Goal: Find specific page/section: Find specific page/section

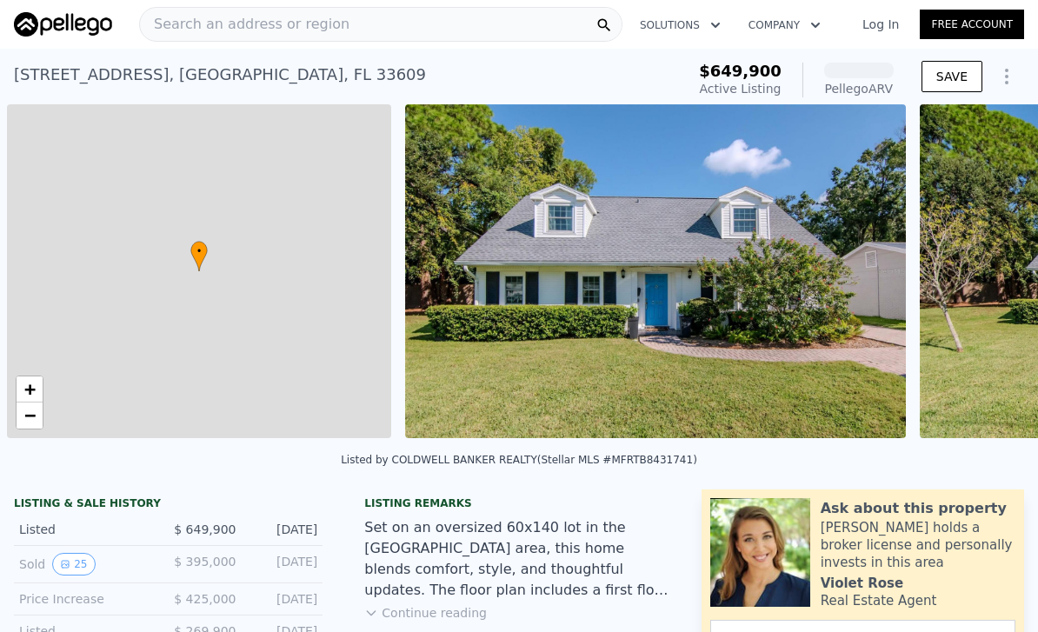
scroll to position [0, 7]
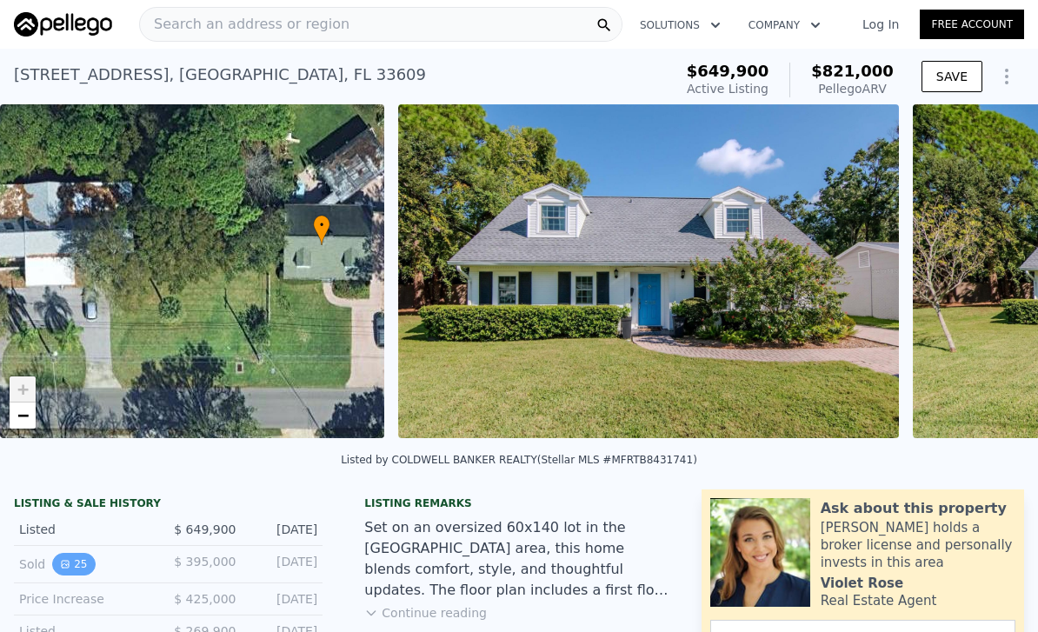
click at [72, 558] on button "25" at bounding box center [73, 564] width 43 height 23
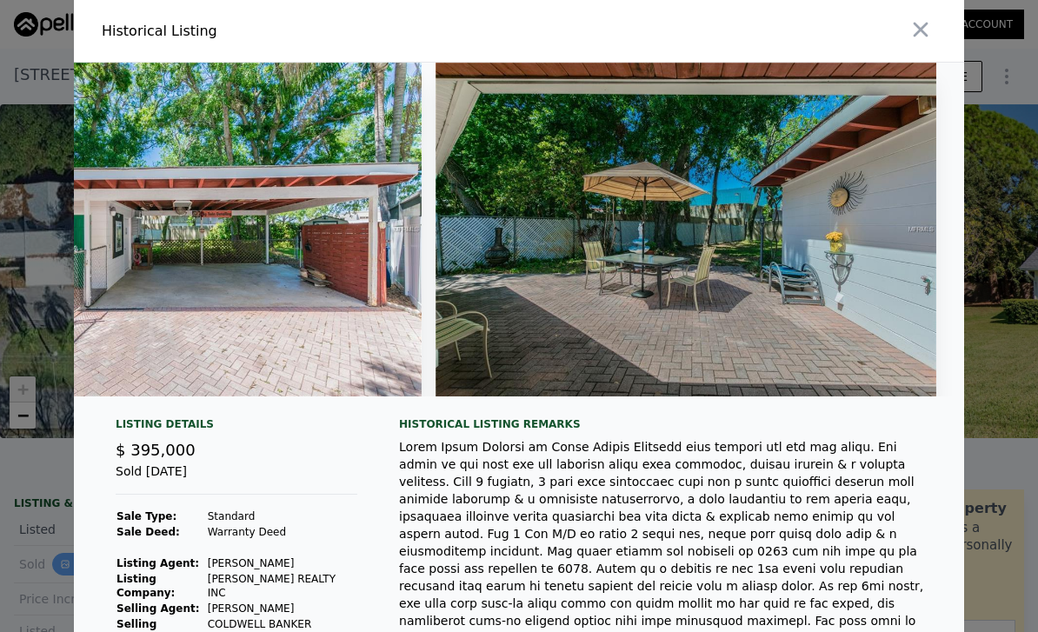
scroll to position [0, 11898]
click at [920, 33] on icon "button" at bounding box center [921, 29] width 24 height 24
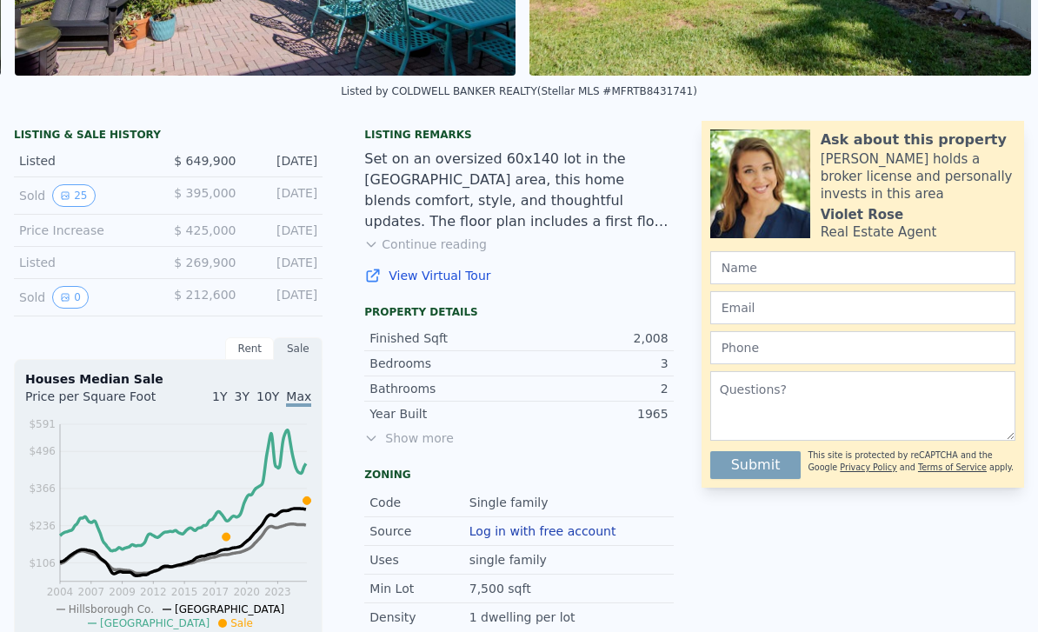
scroll to position [34, 0]
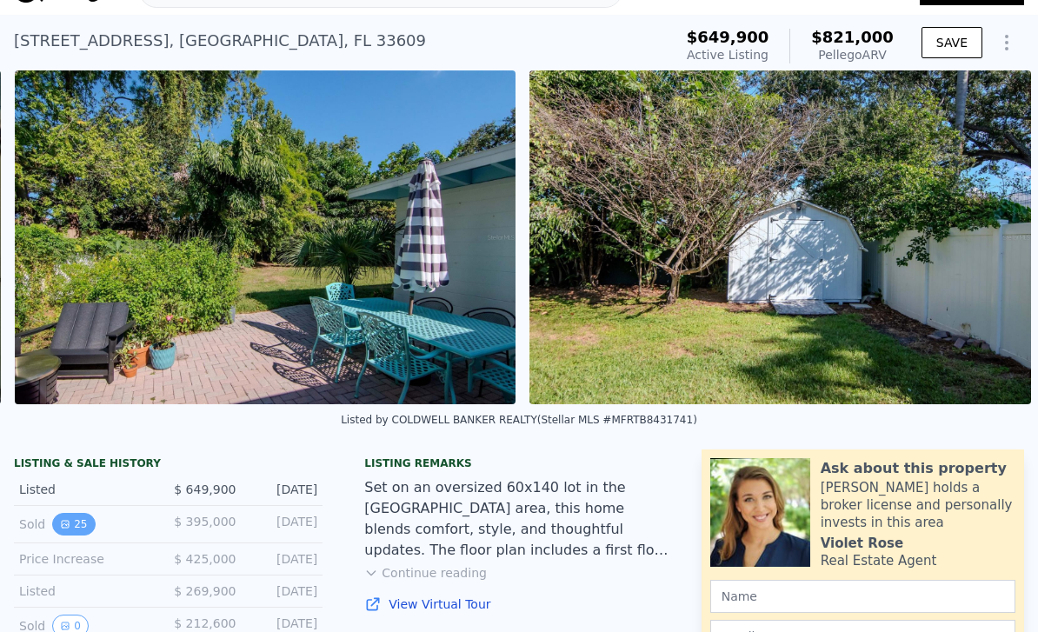
click at [79, 518] on button "25" at bounding box center [73, 524] width 43 height 23
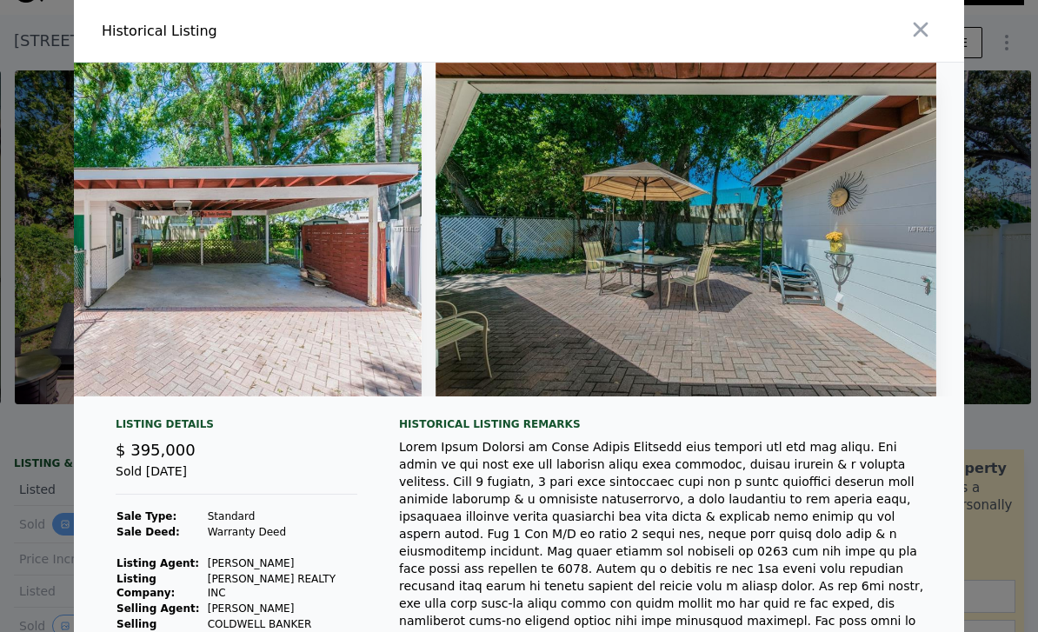
scroll to position [0, 11898]
click at [922, 30] on icon "button" at bounding box center [921, 30] width 15 height 15
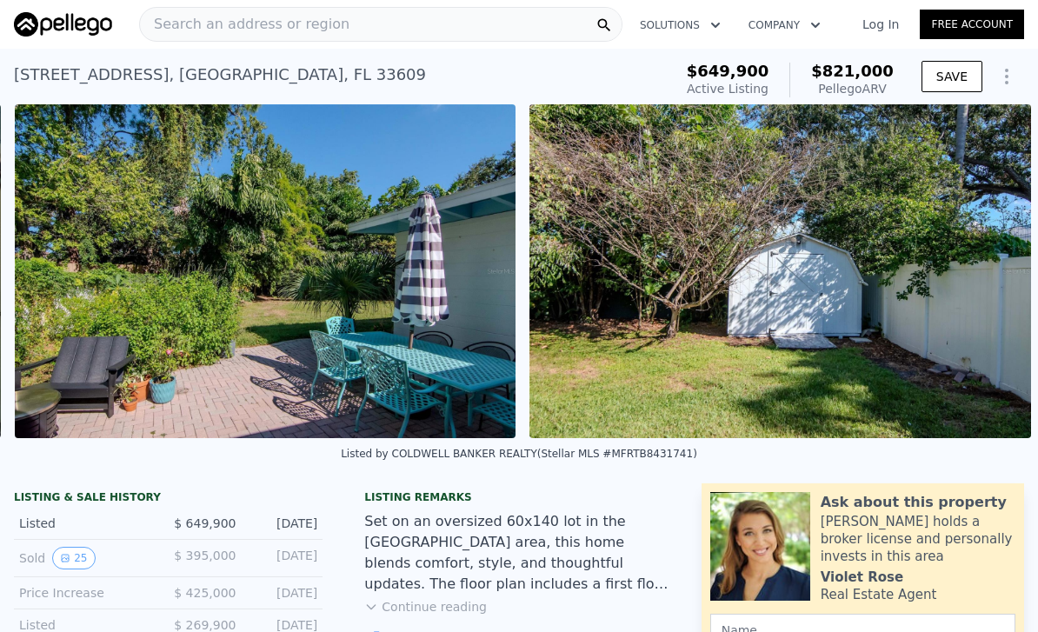
scroll to position [0, 0]
click at [204, 31] on span "Search an address or region" at bounding box center [245, 24] width 210 height 21
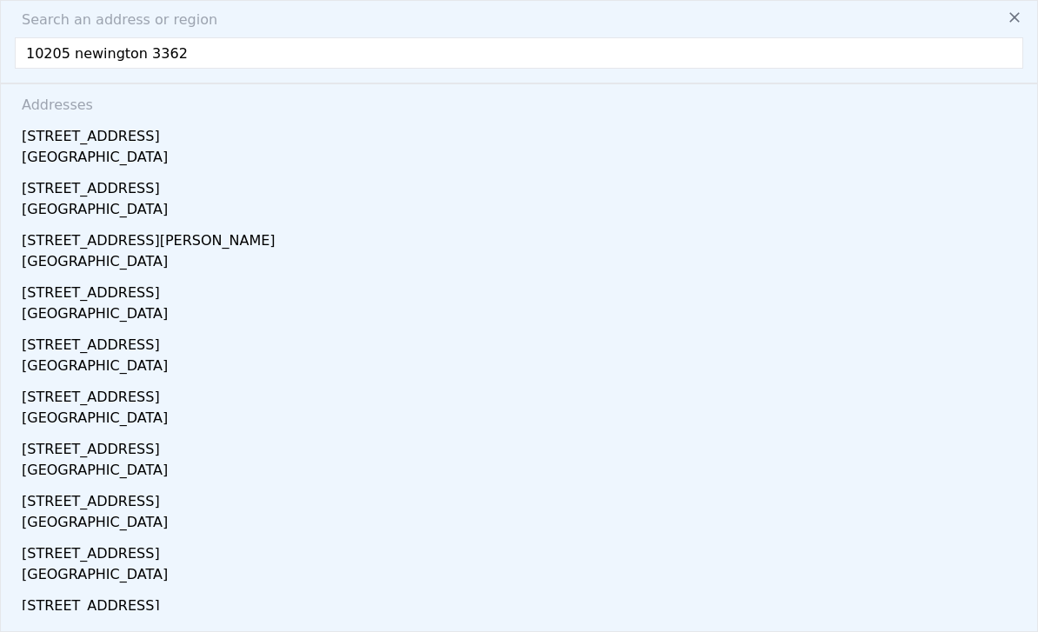
type input "10205 newington 33626"
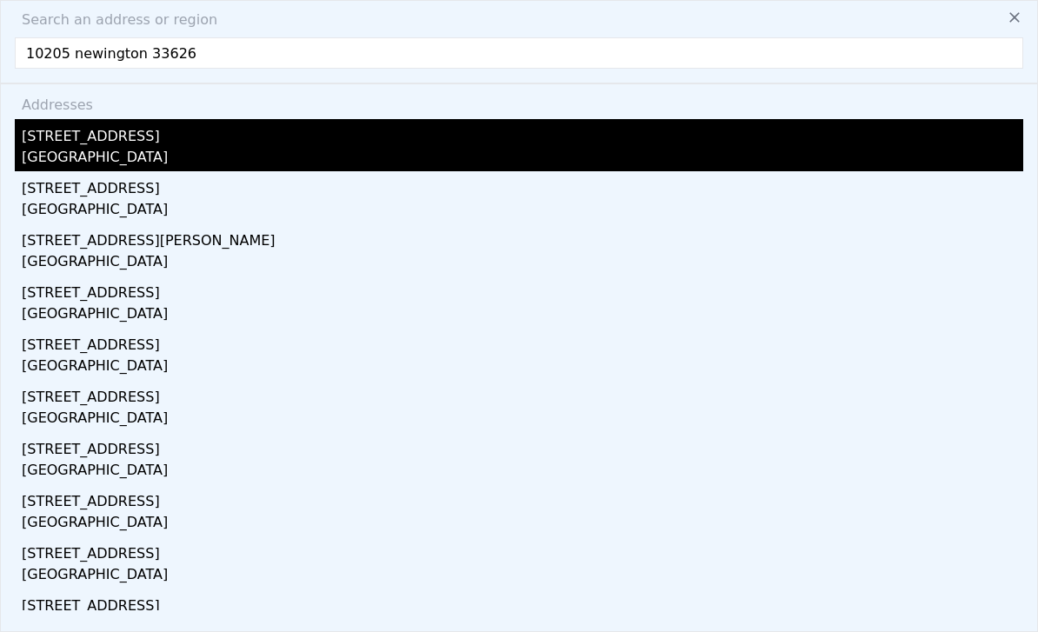
click at [79, 134] on div "[STREET_ADDRESS]" at bounding box center [523, 133] width 1002 height 28
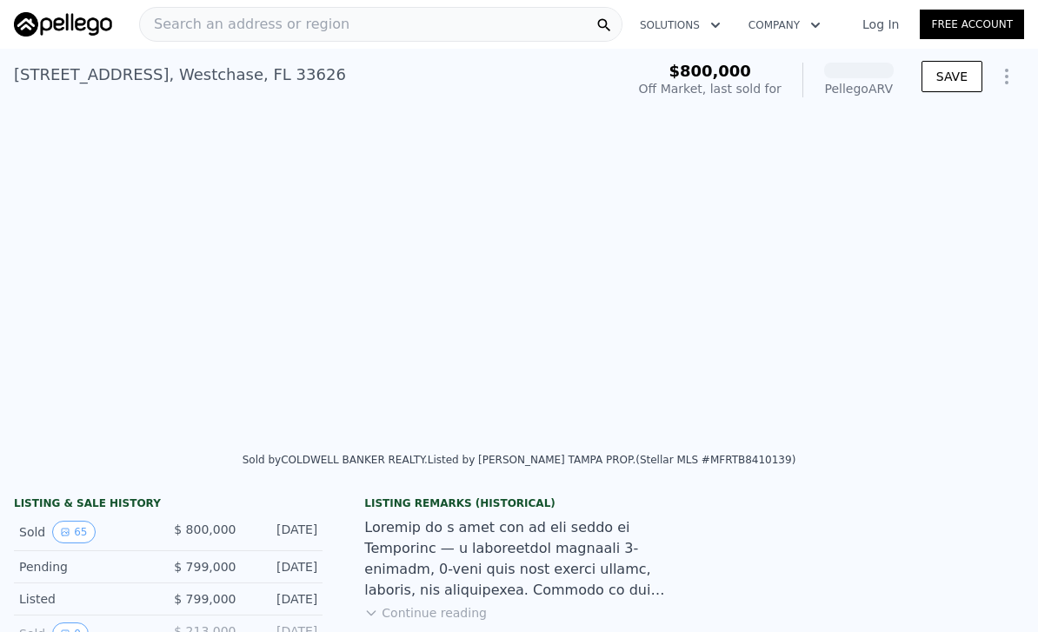
scroll to position [0, 21089]
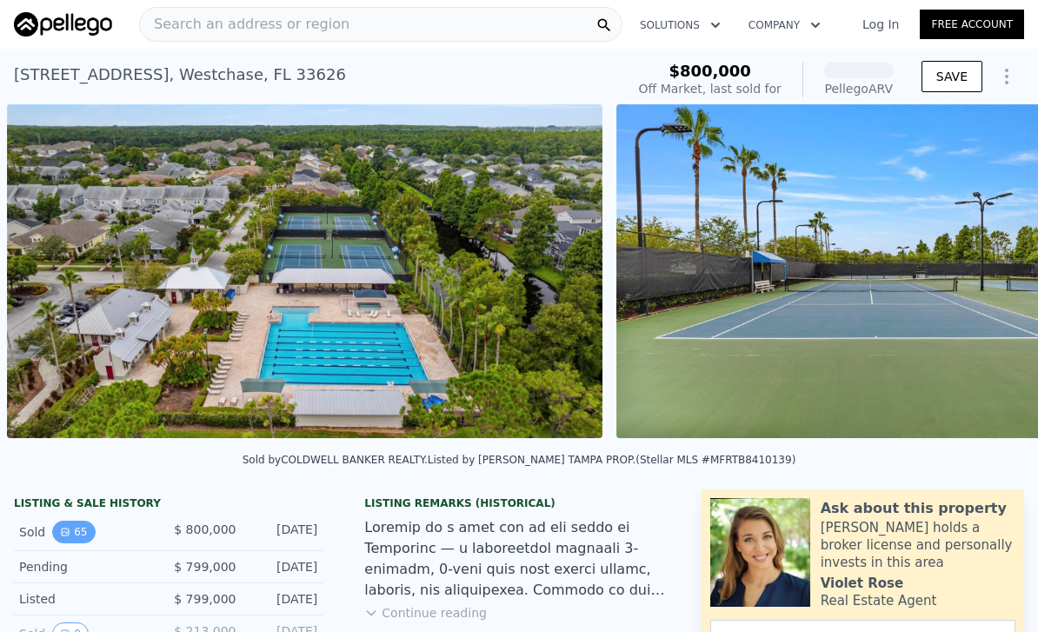
click at [70, 527] on button "65" at bounding box center [73, 532] width 43 height 23
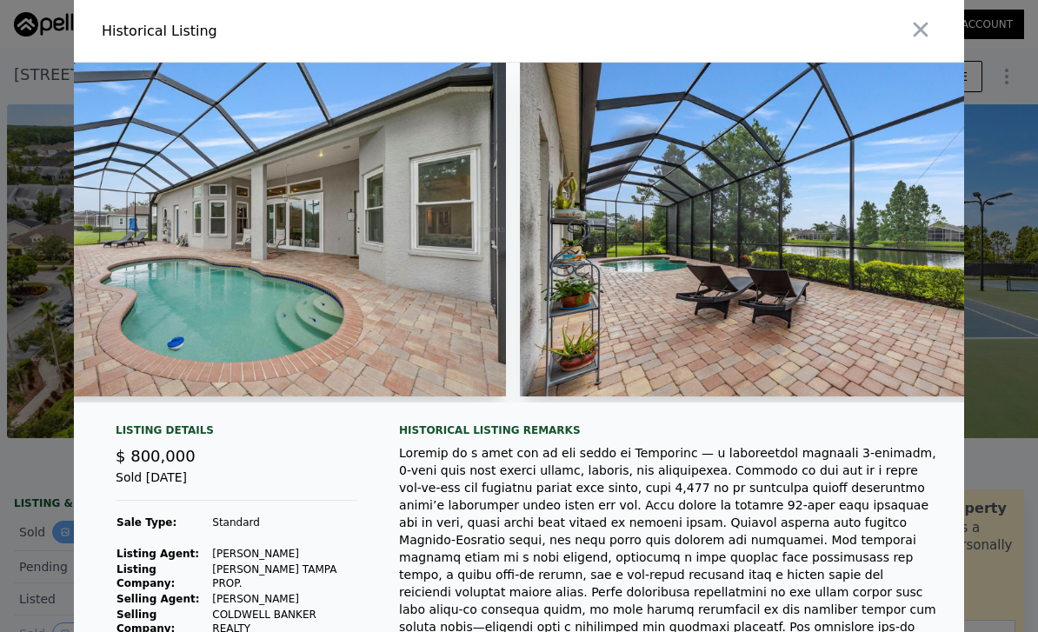
scroll to position [0, 22246]
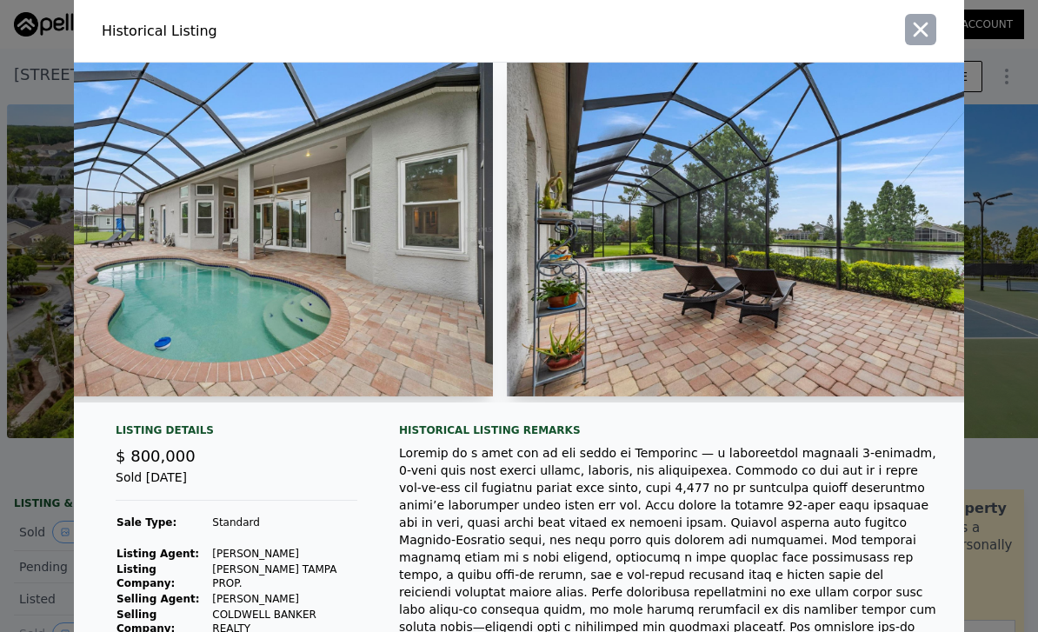
click at [927, 37] on icon "button" at bounding box center [921, 30] width 15 height 15
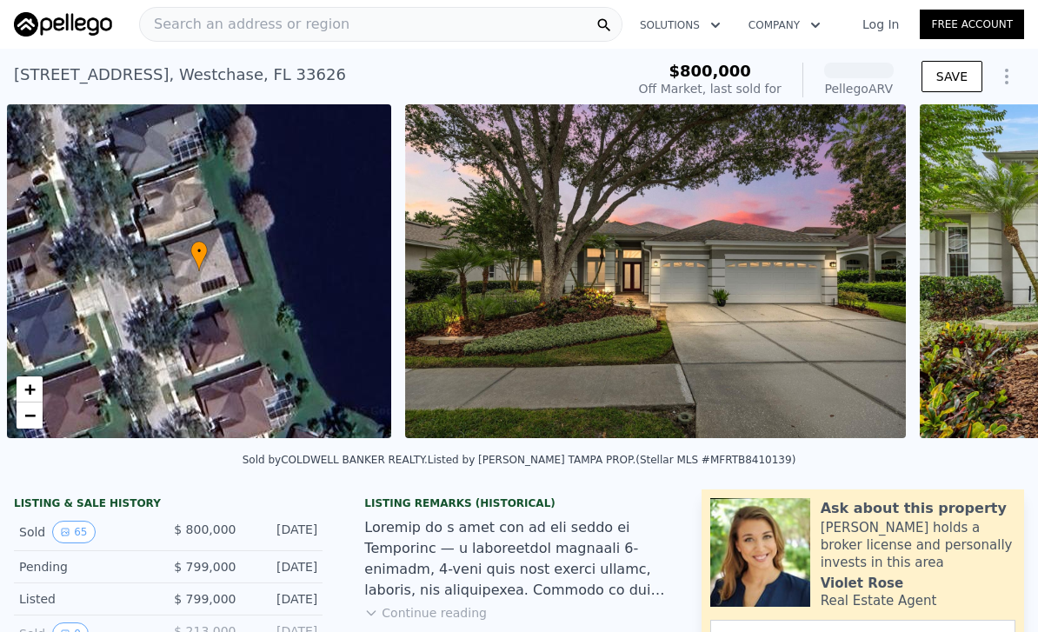
scroll to position [0, 7]
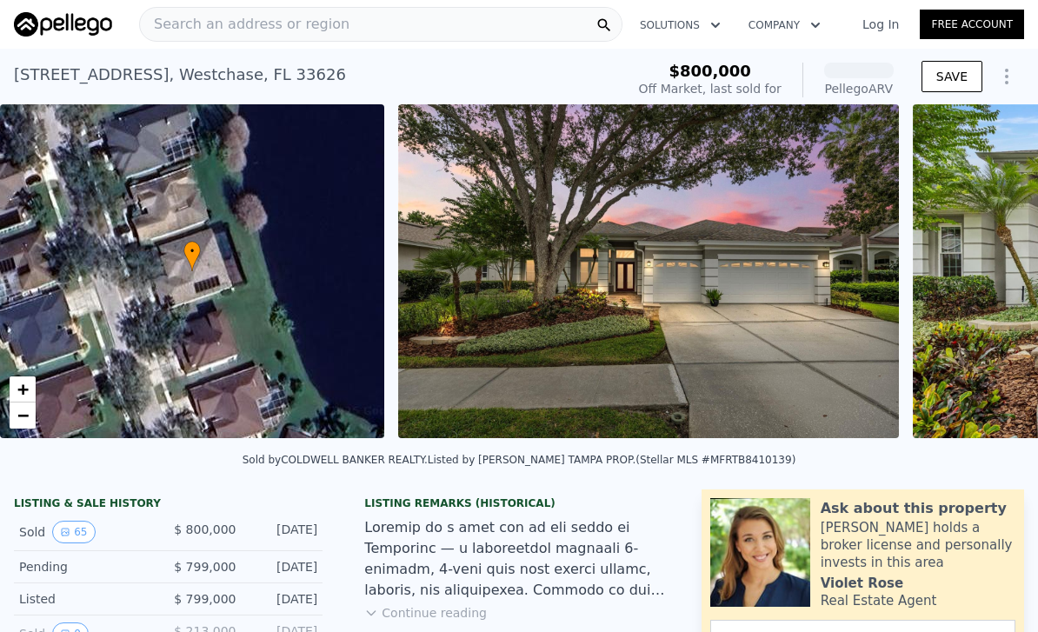
click at [177, 26] on span "Search an address or region" at bounding box center [245, 24] width 210 height 21
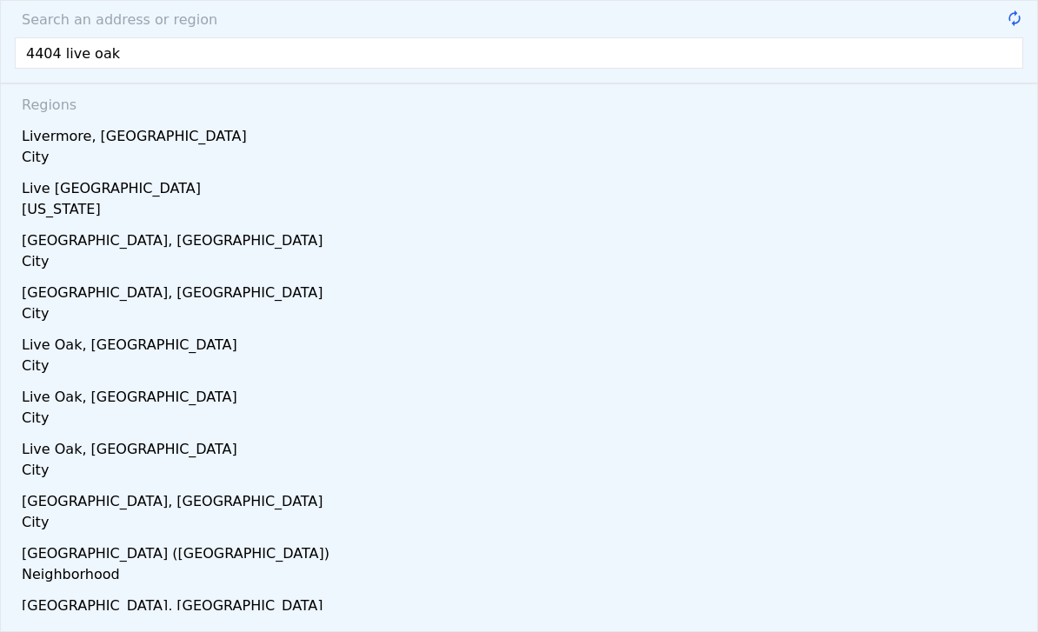
type input "4404 live oak"
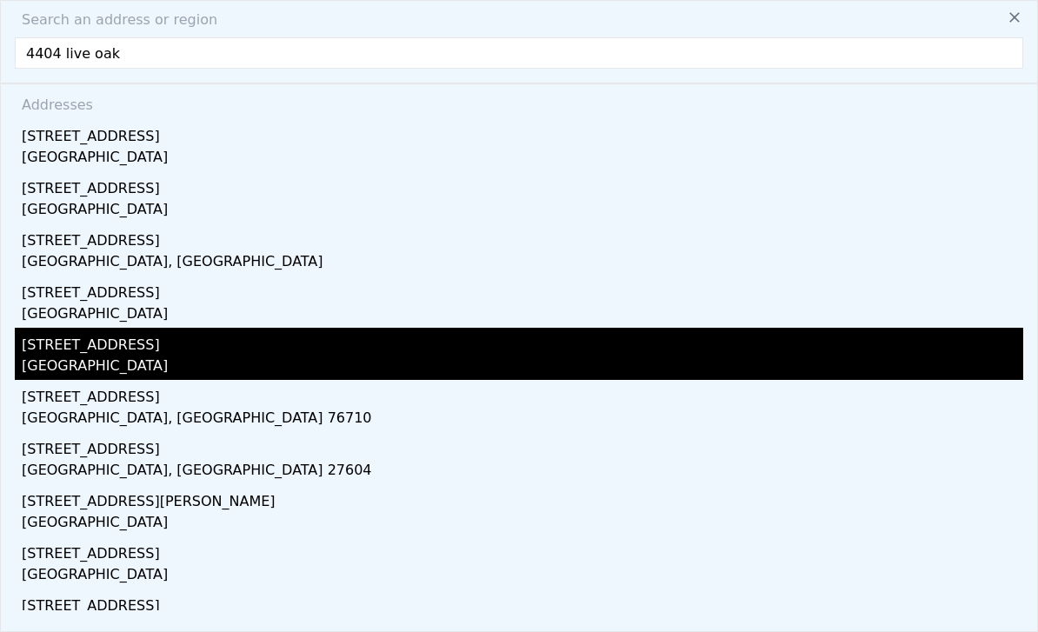
click at [76, 353] on div "[STREET_ADDRESS]" at bounding box center [523, 342] width 1002 height 28
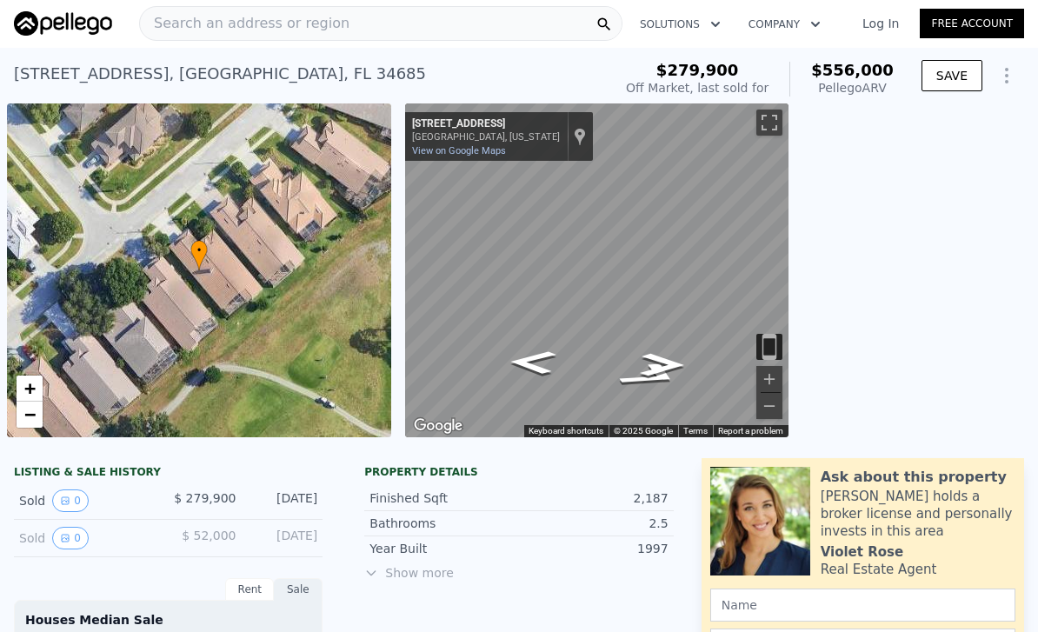
click at [167, 17] on span "Search an address or region" at bounding box center [245, 23] width 210 height 21
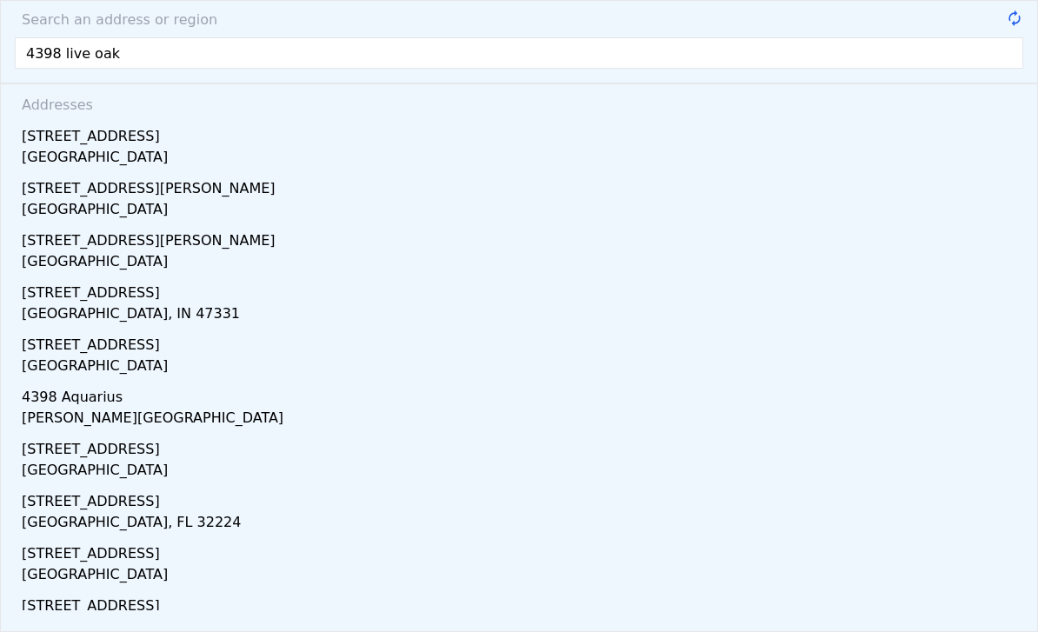
type input "4398 live oak"
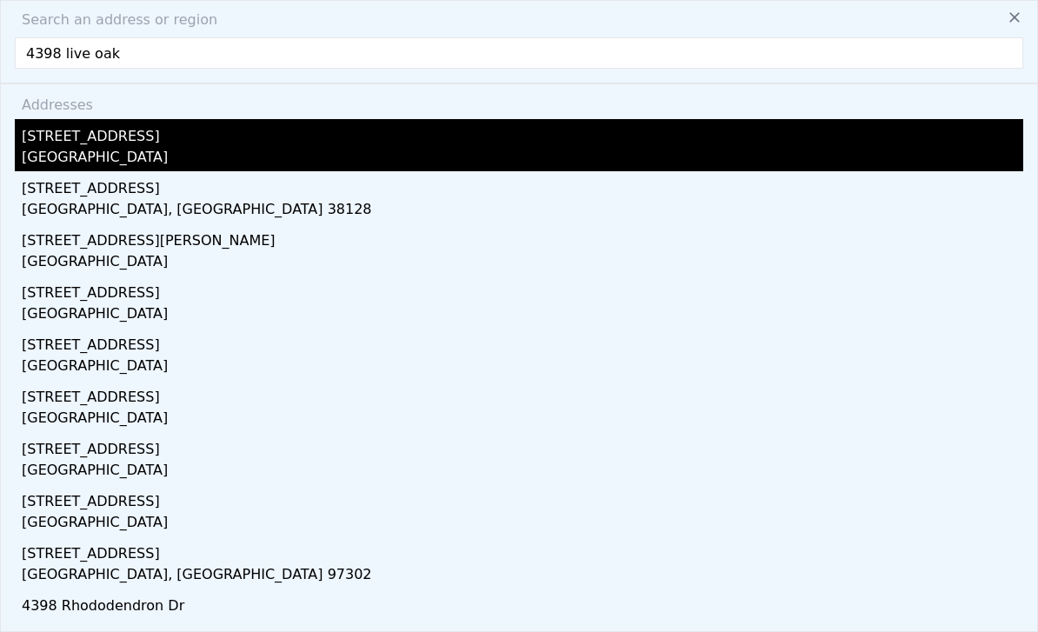
click at [79, 141] on div "[STREET_ADDRESS]" at bounding box center [523, 133] width 1002 height 28
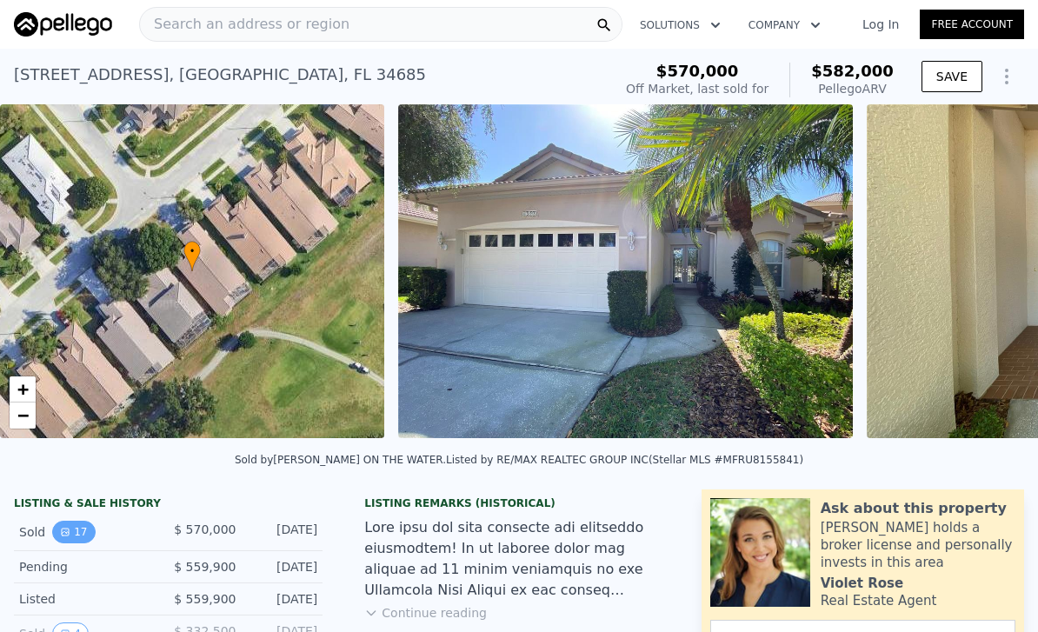
click at [79, 521] on button "17" at bounding box center [73, 532] width 43 height 23
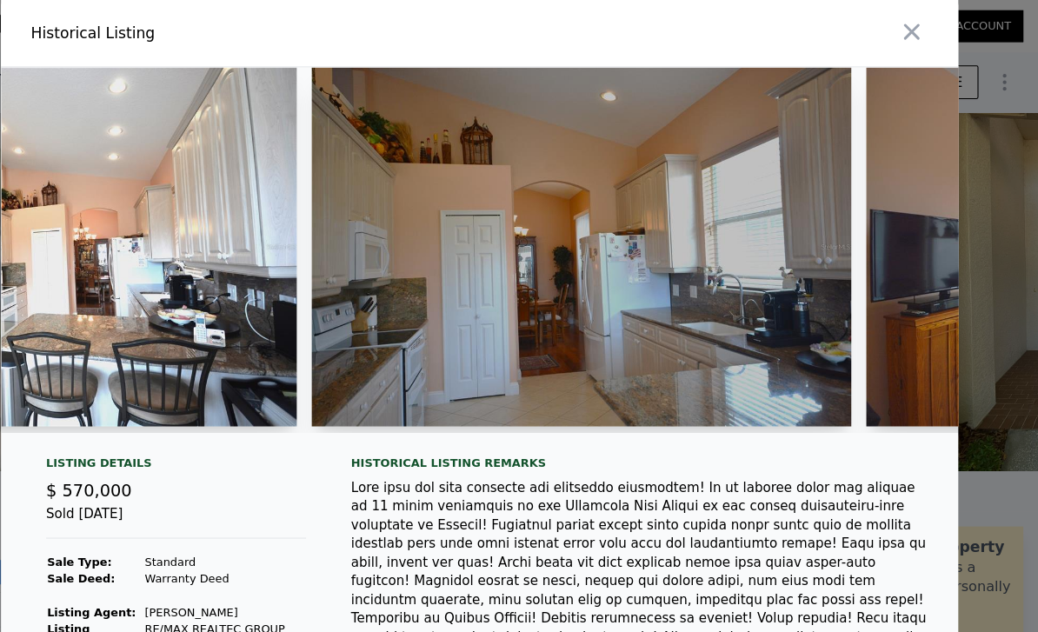
scroll to position [0, 3231]
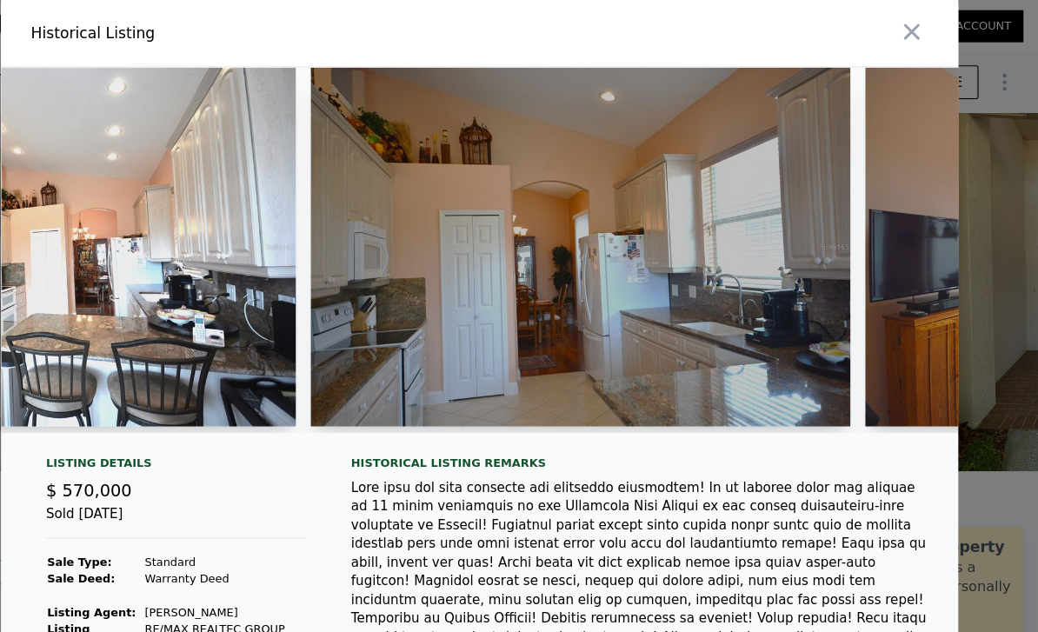
click at [517, 247] on img at bounding box center [613, 230] width 502 height 334
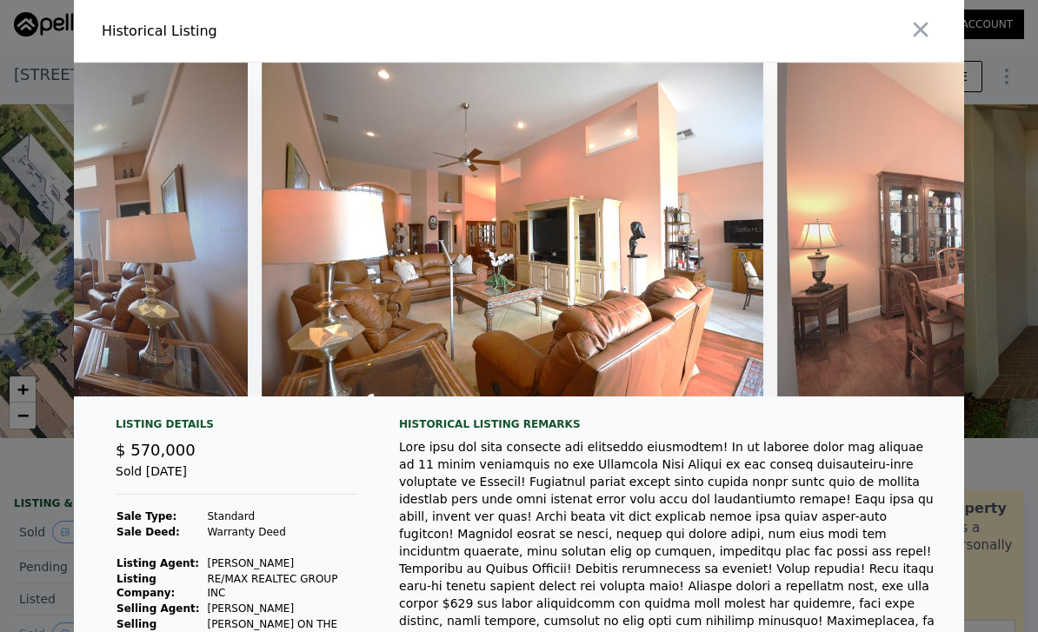
scroll to position [0, 1787]
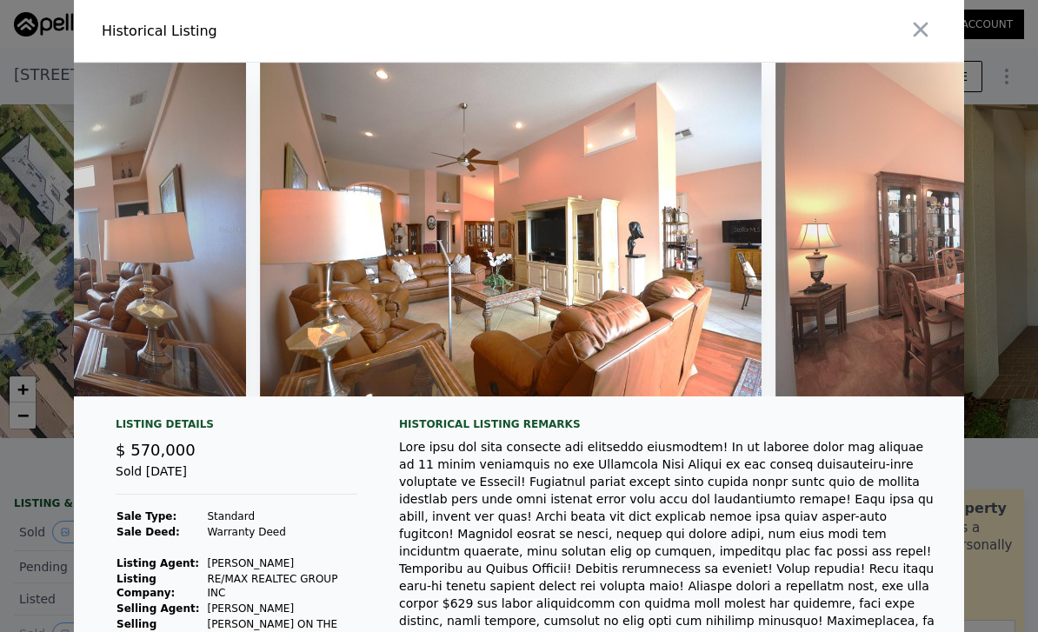
click at [571, 314] on img at bounding box center [511, 230] width 502 height 334
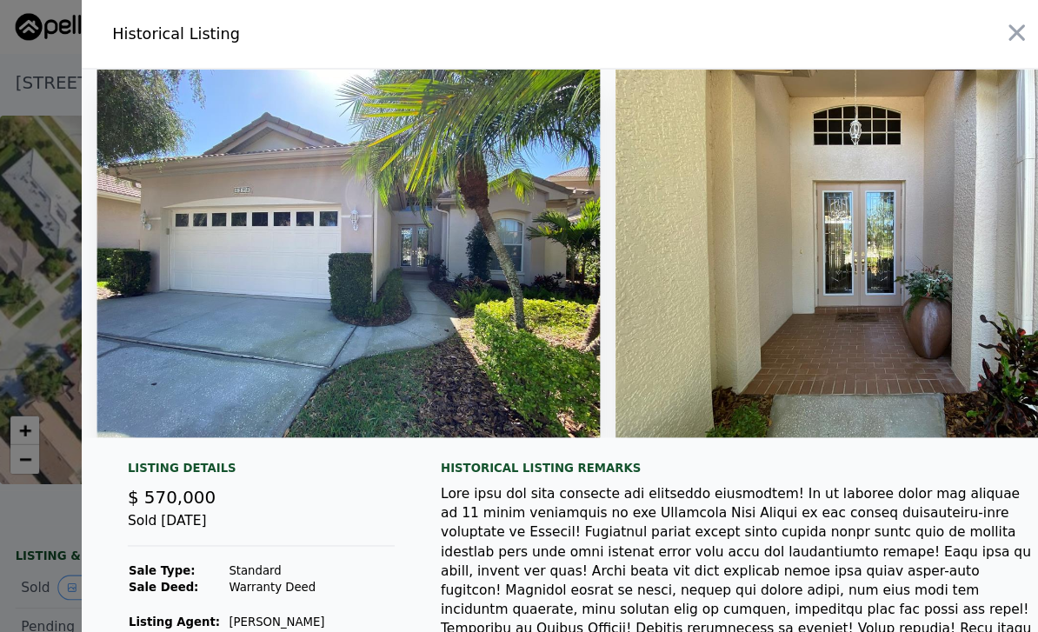
scroll to position [0, 0]
